Goal: Information Seeking & Learning: Learn about a topic

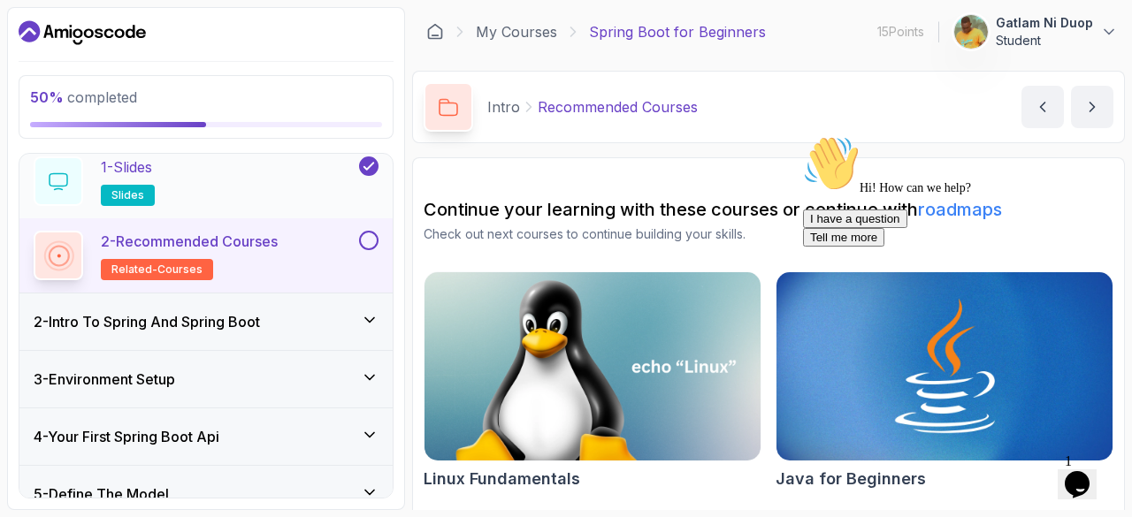
scroll to position [67, 0]
drag, startPoint x: 363, startPoint y: 260, endPoint x: 321, endPoint y: 222, distance: 57.0
click at [321, 222] on div "2 - Recommended Courses related-courses" at bounding box center [205, 254] width 373 height 74
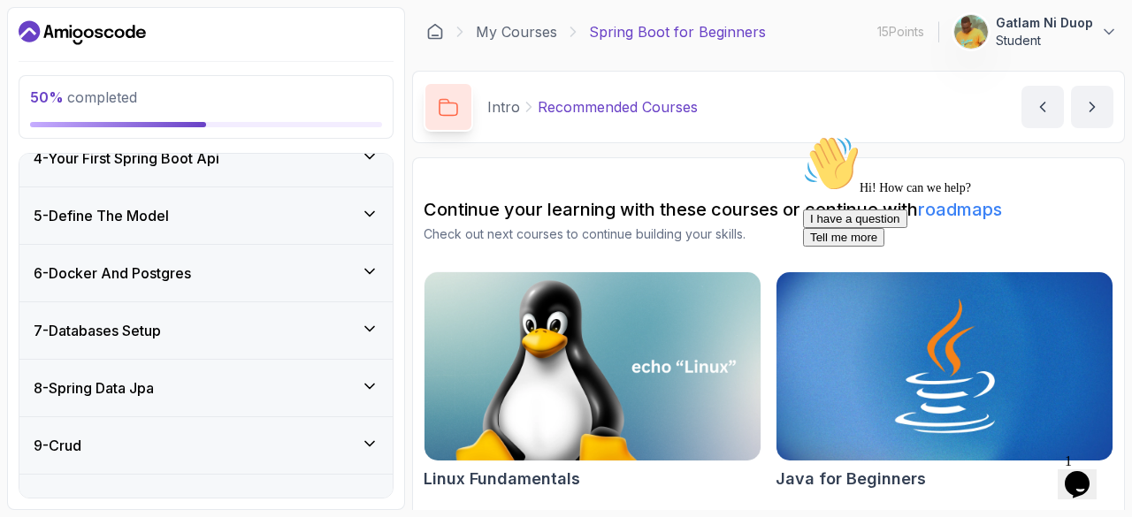
scroll to position [346, 0]
click at [191, 268] on h3 "6 - Docker And Postgres" at bounding box center [112, 272] width 157 height 21
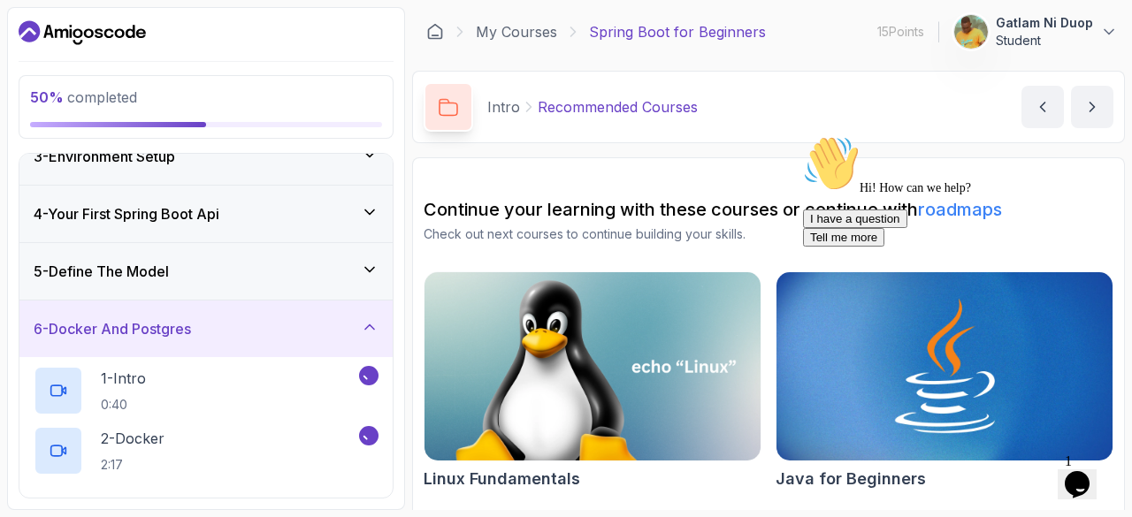
click at [191, 318] on h3 "6 - Docker And Postgres" at bounding box center [112, 328] width 157 height 21
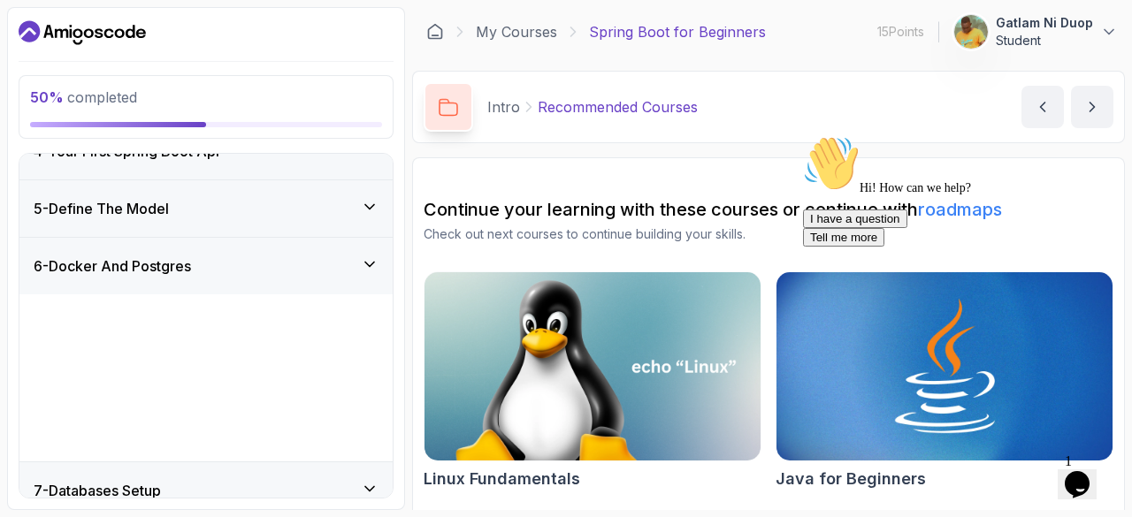
scroll to position [197, 0]
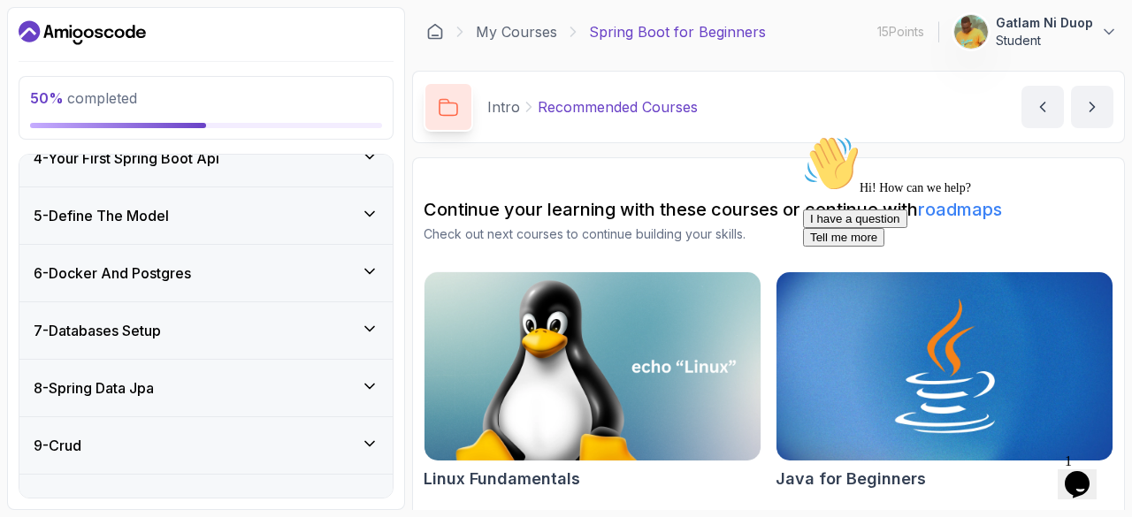
click at [191, 268] on h3 "6 - Docker And Postgres" at bounding box center [112, 273] width 157 height 21
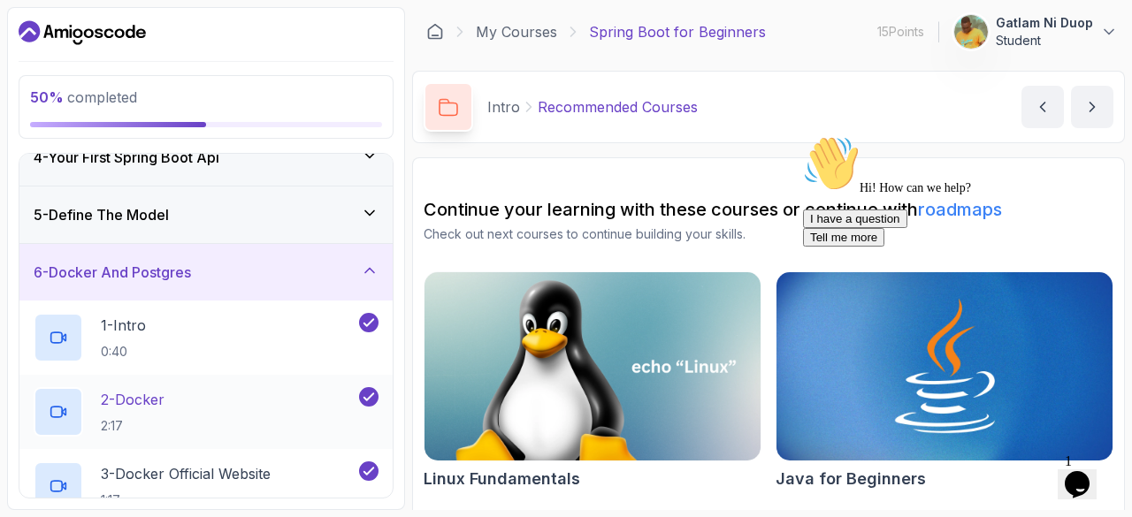
click at [133, 401] on p "2 - Docker" at bounding box center [133, 399] width 64 height 21
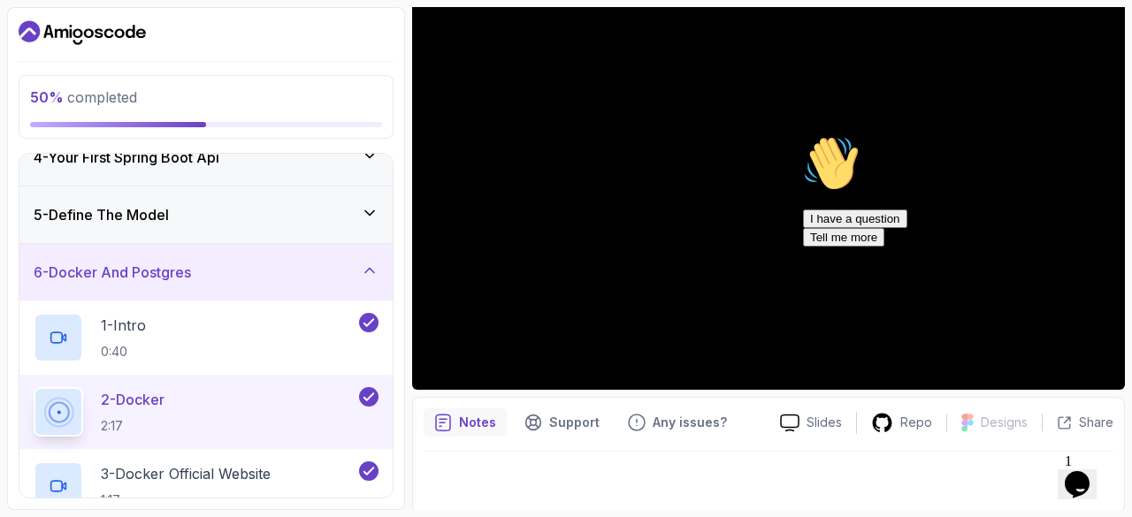
scroll to position [170, 0]
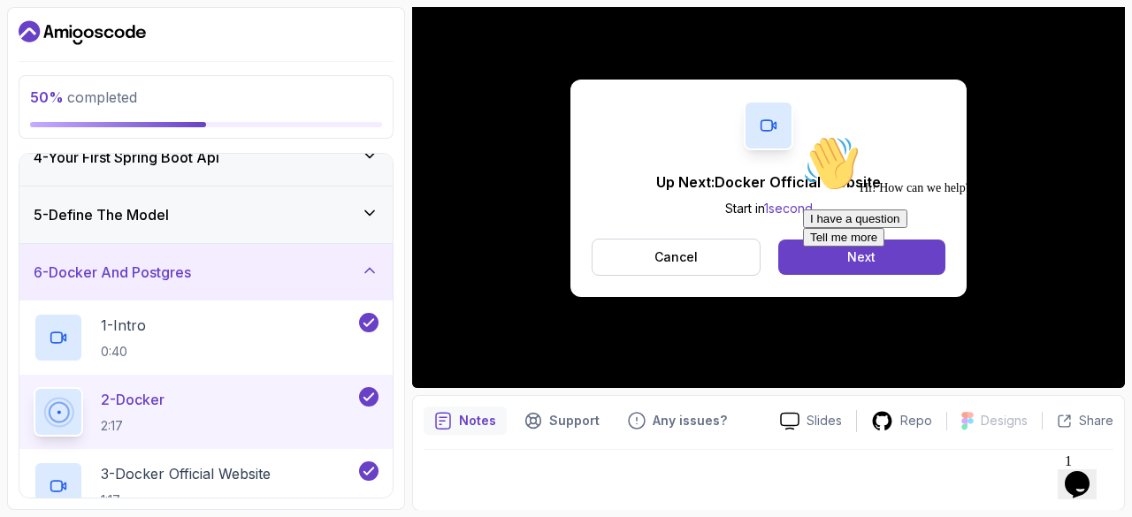
click at [861, 135] on div at bounding box center [962, 135] width 318 height 0
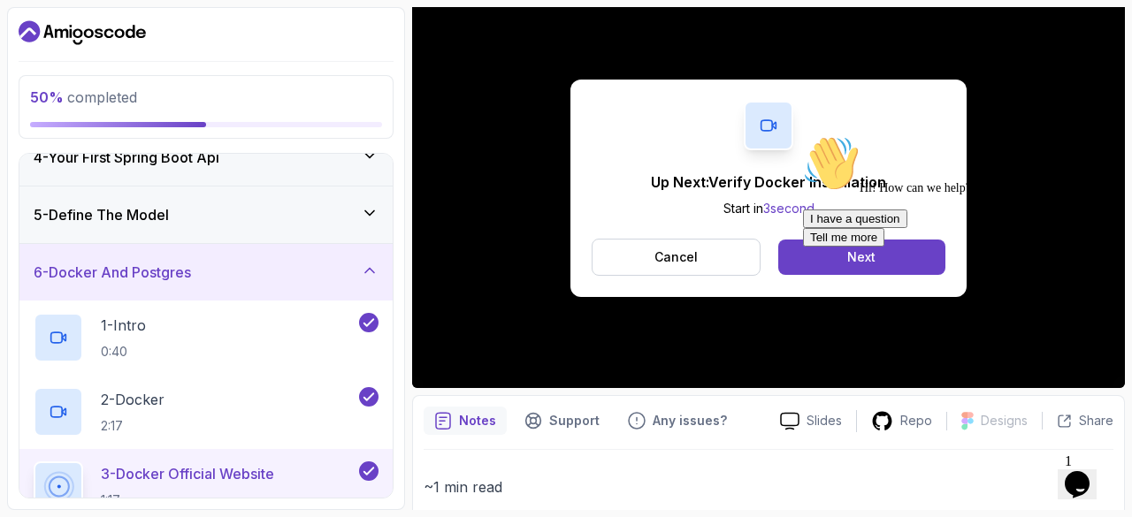
click at [866, 135] on div at bounding box center [962, 135] width 318 height 0
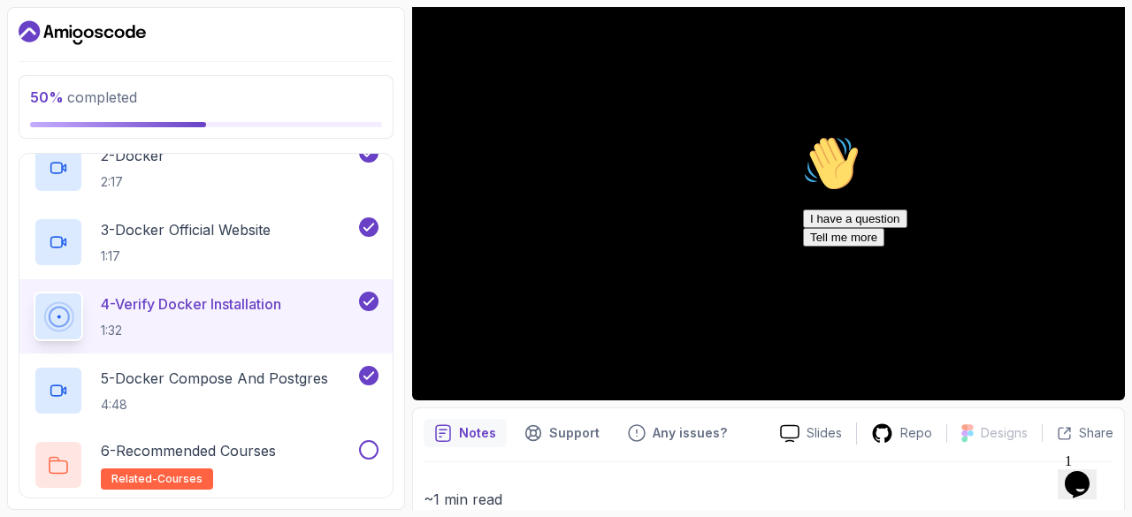
scroll to position [156, 0]
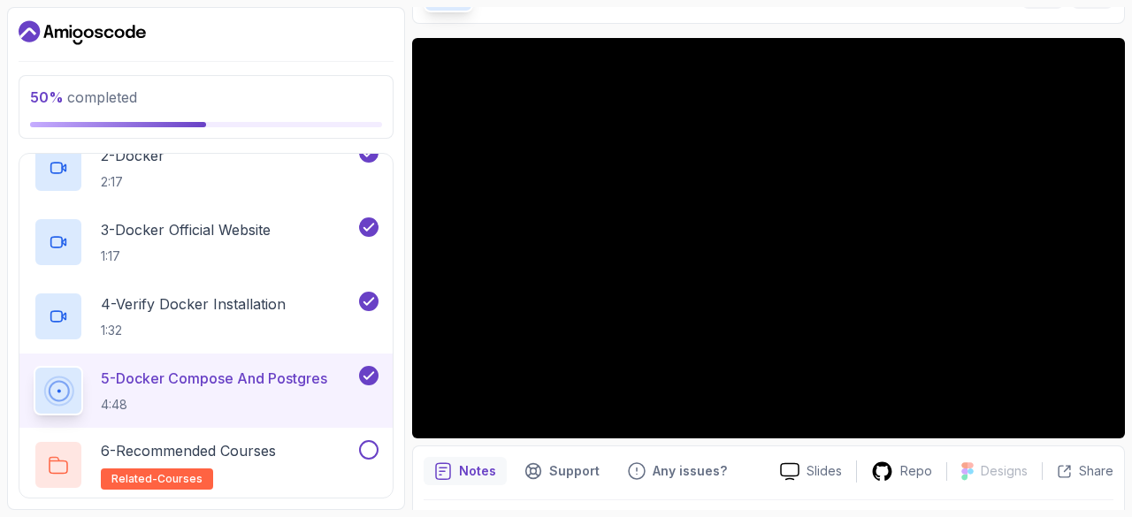
scroll to position [121, 0]
